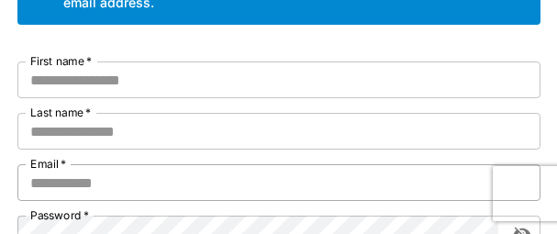
scroll to position [183, 0]
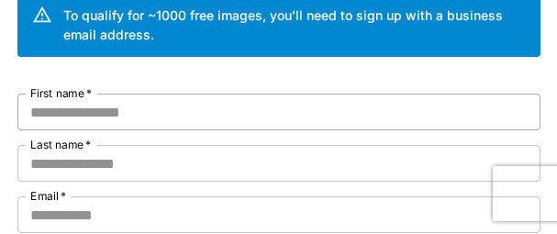
click at [154, 119] on input "First name   *" at bounding box center [278, 112] width 523 height 37
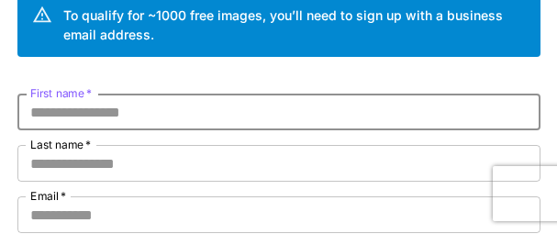
paste input "********"
type input "********"
click at [118, 161] on input "Last name   *" at bounding box center [278, 163] width 523 height 37
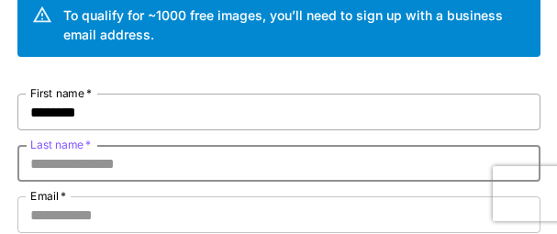
paste input "*********"
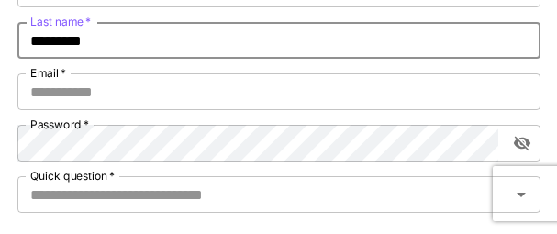
scroll to position [275, 0]
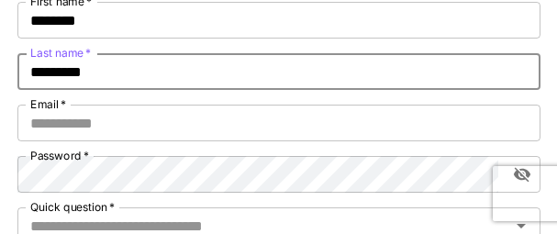
drag, startPoint x: 105, startPoint y: 70, endPoint x: 27, endPoint y: 72, distance: 78.0
click at [27, 72] on input "*********" at bounding box center [278, 71] width 523 height 37
type input "*********"
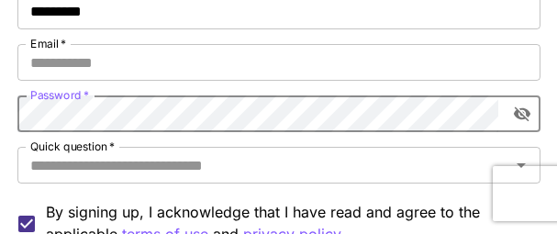
scroll to position [367, 0]
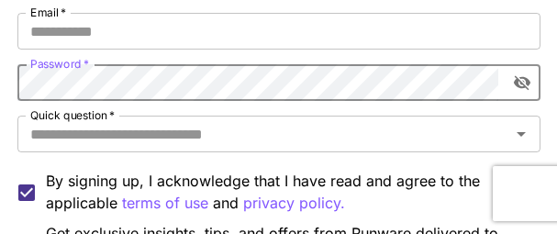
click at [449, 83] on icon "toggle password visibility" at bounding box center [522, 82] width 18 height 18
click at [0, 83] on div "Kick off with ~1000 free images! 🎈 Welcome to Runware To qualify for ~1000 free…" at bounding box center [278, 71] width 557 height 877
click at [339, 129] on input "Quick question   *" at bounding box center [264, 134] width 482 height 26
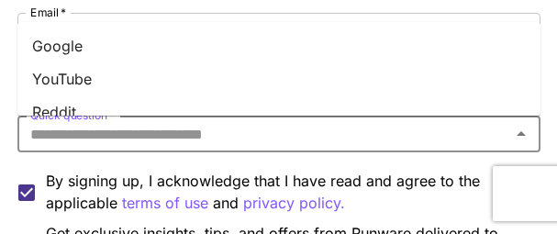
click at [70, 69] on li "YouTube" at bounding box center [278, 78] width 523 height 33
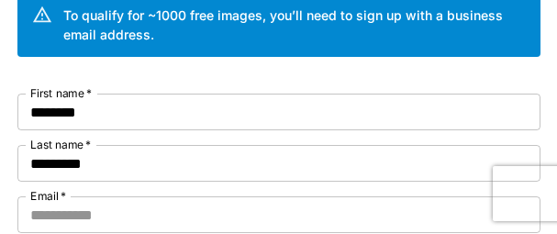
scroll to position [275, 0]
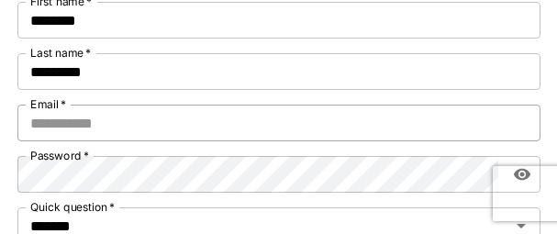
click at [197, 130] on input "Email   *" at bounding box center [278, 123] width 523 height 37
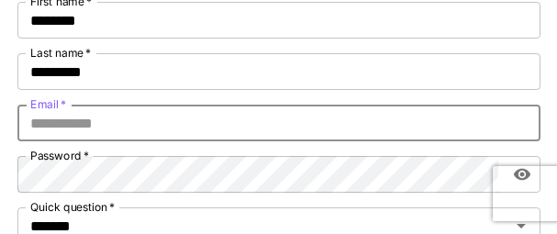
paste input "**********"
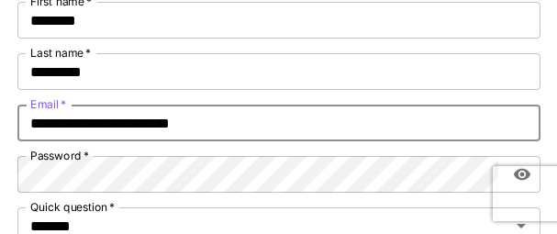
type input "**********"
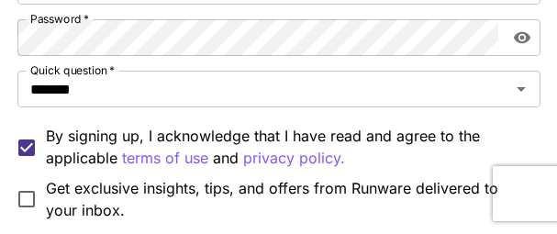
scroll to position [459, 0]
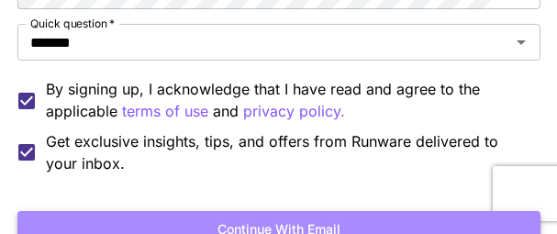
click at [265, 223] on button "Continue with email" at bounding box center [278, 230] width 523 height 38
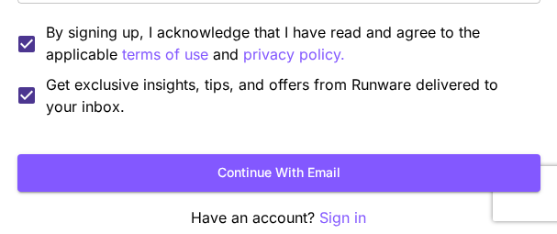
scroll to position [523, 0]
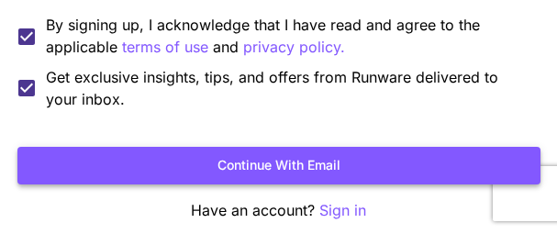
click at [240, 168] on button "Continue with email" at bounding box center [278, 166] width 523 height 38
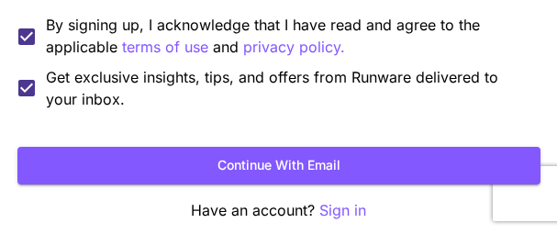
scroll to position [196, 0]
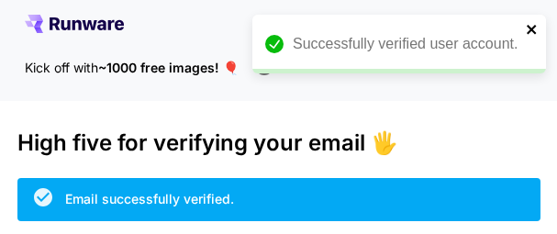
click at [532, 30] on icon "close" at bounding box center [530, 29] width 9 height 9
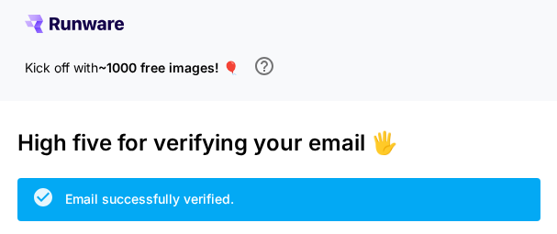
click at [73, 19] on icon at bounding box center [74, 24] width 99 height 18
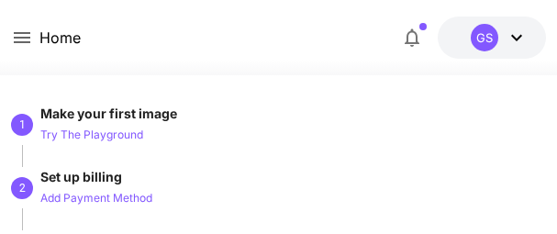
click at [515, 38] on icon at bounding box center [516, 38] width 11 height 6
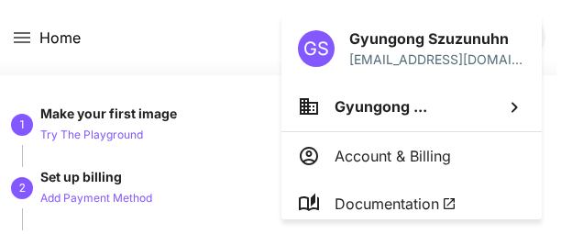
click at [194, 26] on div at bounding box center [286, 117] width 572 height 234
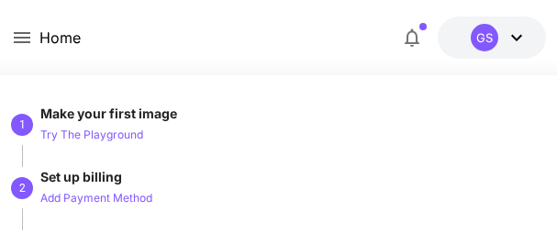
click at [515, 34] on icon at bounding box center [516, 38] width 22 height 22
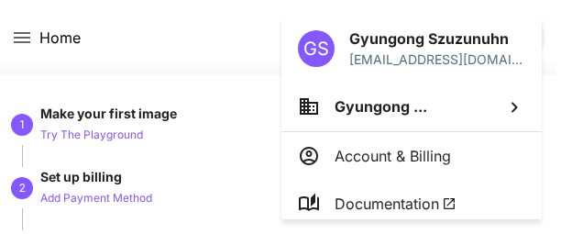
click at [234, 37] on div at bounding box center [286, 117] width 572 height 234
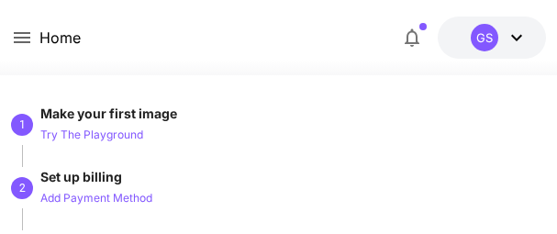
click at [17, 32] on icon at bounding box center [22, 38] width 22 height 22
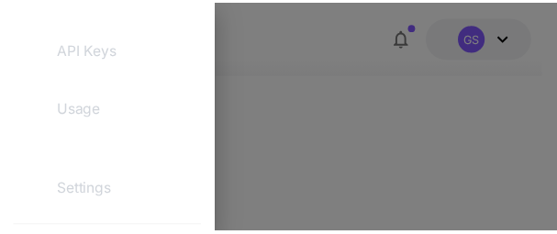
scroll to position [367, 0]
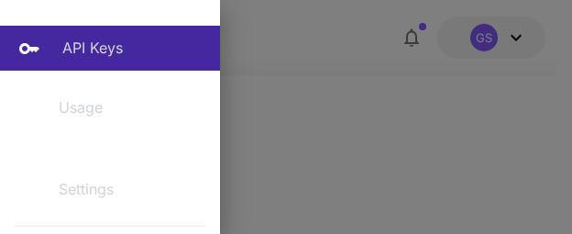
click at [83, 41] on p "API Keys" at bounding box center [92, 48] width 61 height 22
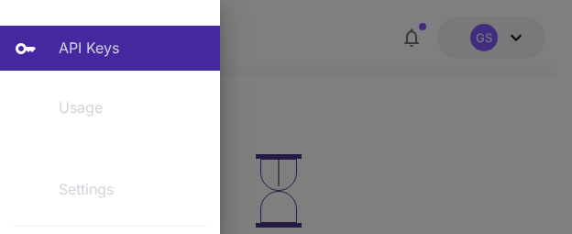
click at [454, 116] on div at bounding box center [286, 117] width 572 height 234
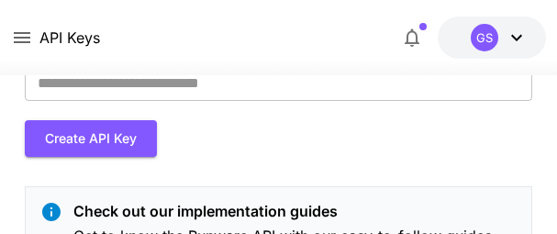
scroll to position [92, 0]
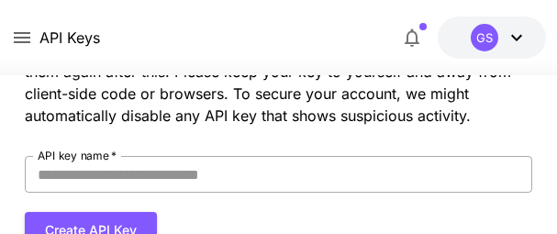
click at [111, 175] on input "API key name   *" at bounding box center [279, 174] width 508 height 37
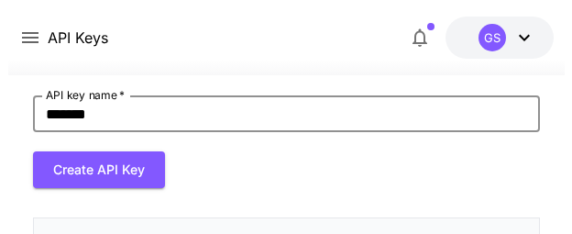
scroll to position [183, 0]
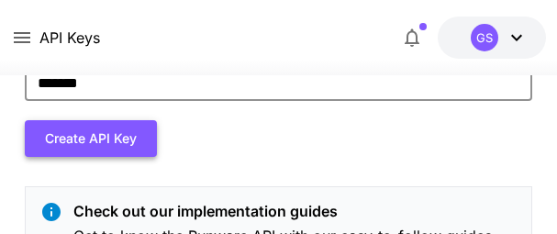
type input "*******"
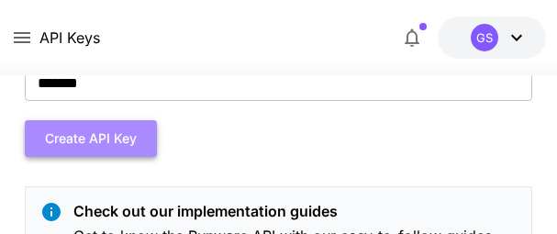
click at [80, 135] on button "Create API Key" at bounding box center [91, 139] width 132 height 38
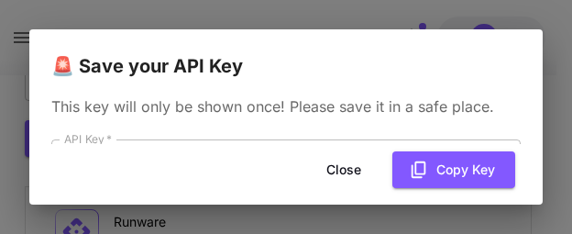
drag, startPoint x: 451, startPoint y: 167, endPoint x: 570, endPoint y: 155, distance: 118.9
click at [450, 167] on button "Copy Key" at bounding box center [454, 170] width 123 height 38
